Goal: Task Accomplishment & Management: Use online tool/utility

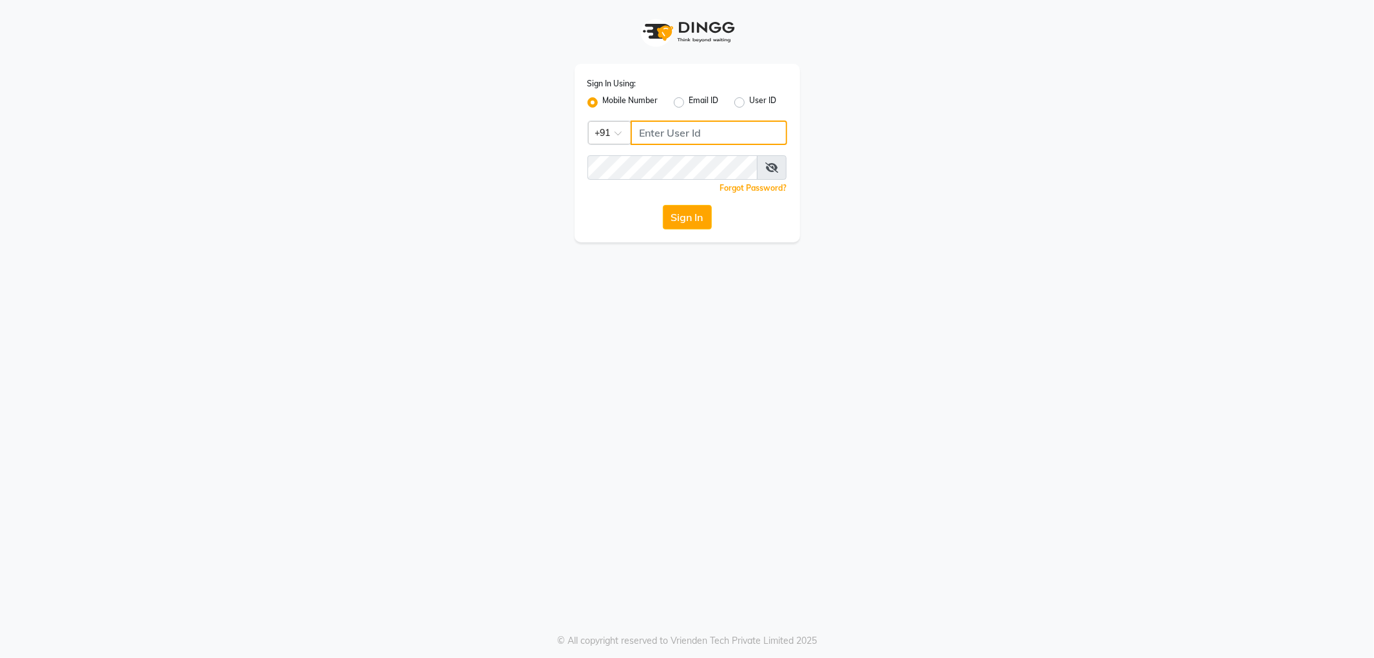
click at [685, 132] on input "Username" at bounding box center [709, 132] width 157 height 24
type input "9892058726"
click at [663, 205] on button "Sign In" at bounding box center [687, 217] width 49 height 24
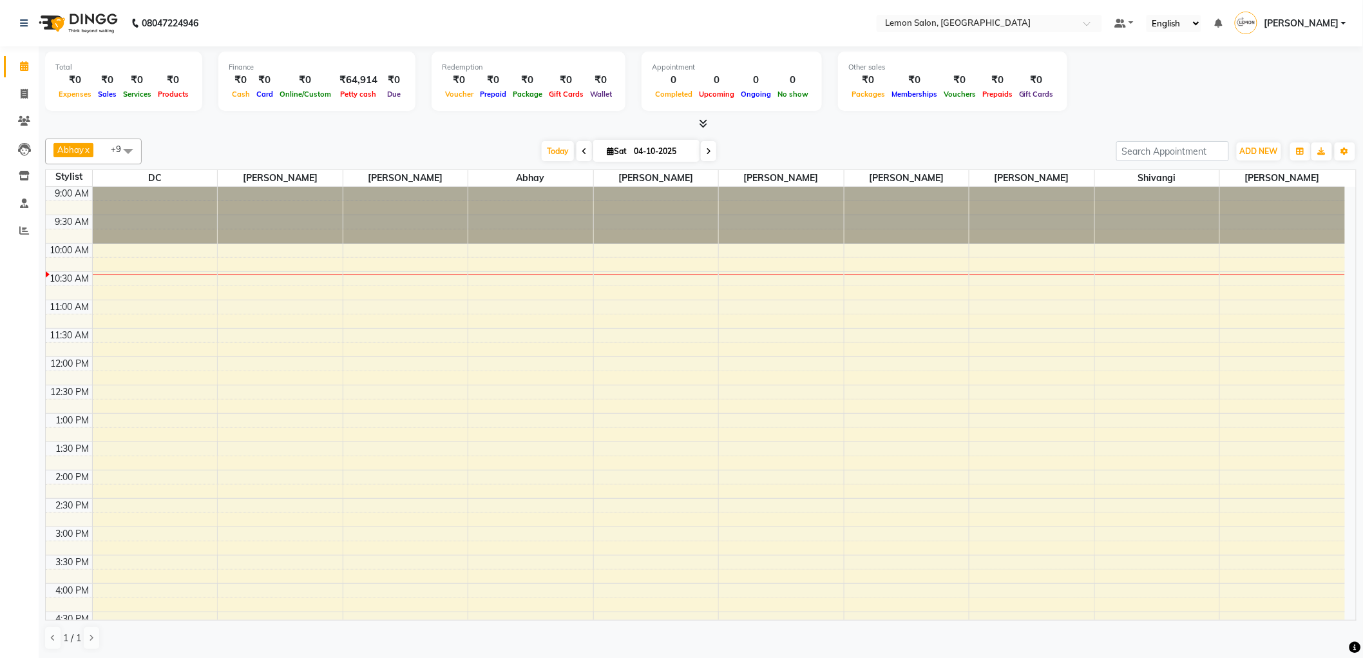
click at [122, 144] on span at bounding box center [128, 150] width 26 height 24
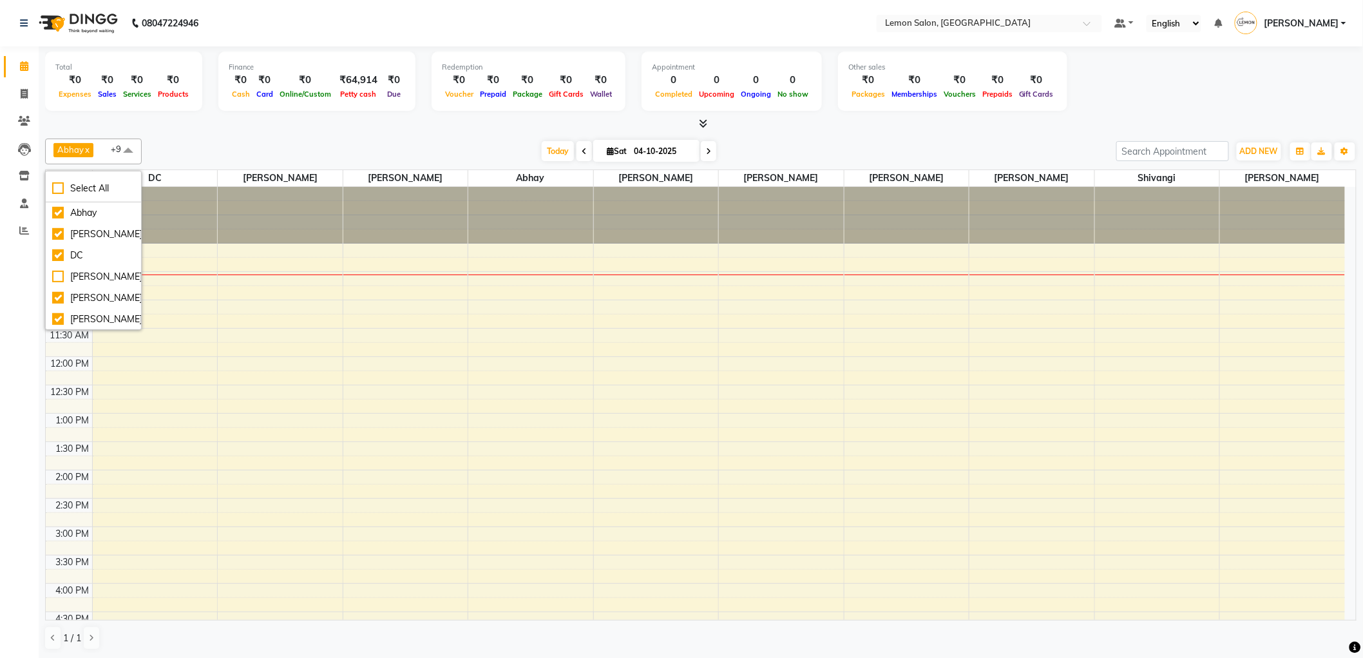
click at [231, 153] on div "Today Sat 04-10-2025" at bounding box center [629, 151] width 962 height 19
